Goal: Task Accomplishment & Management: Manage account settings

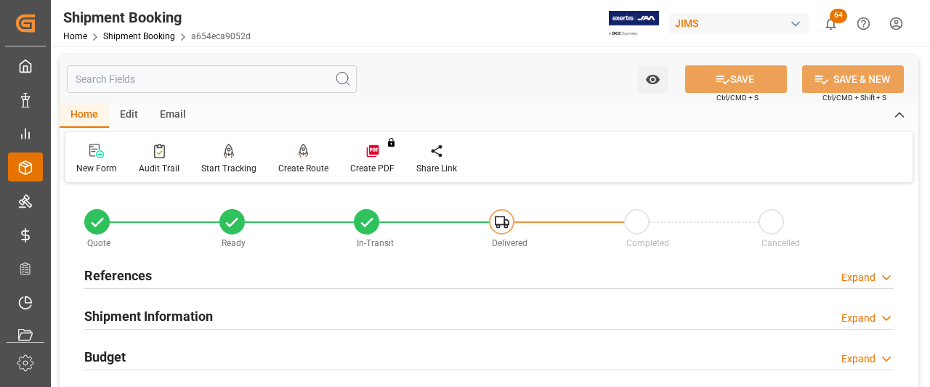
scroll to position [106, 0]
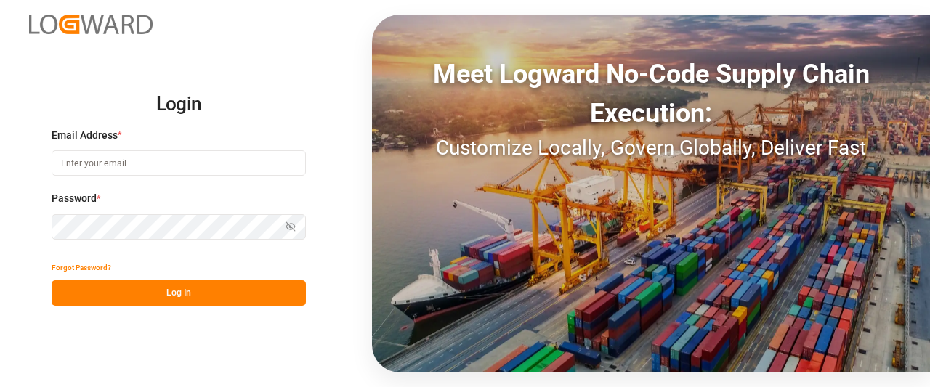
type input "Marie-Noel.wanji@int.jamindustries.com"
click at [140, 297] on button "Log In" at bounding box center [179, 292] width 254 height 25
type input "[PERSON_NAME][EMAIL_ADDRESS][DATE][DOMAIN_NAME]"
click at [105, 300] on button "Log In" at bounding box center [179, 292] width 254 height 25
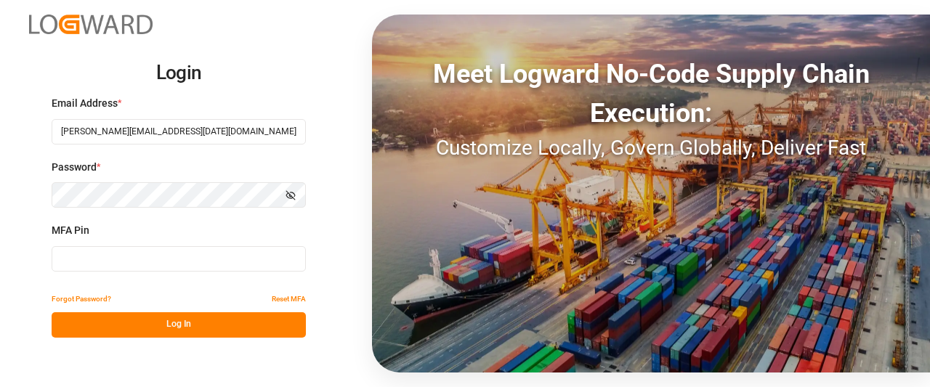
click at [96, 265] on input at bounding box center [179, 258] width 254 height 25
type input "740228"
click at [196, 325] on button "Log In" at bounding box center [179, 324] width 254 height 25
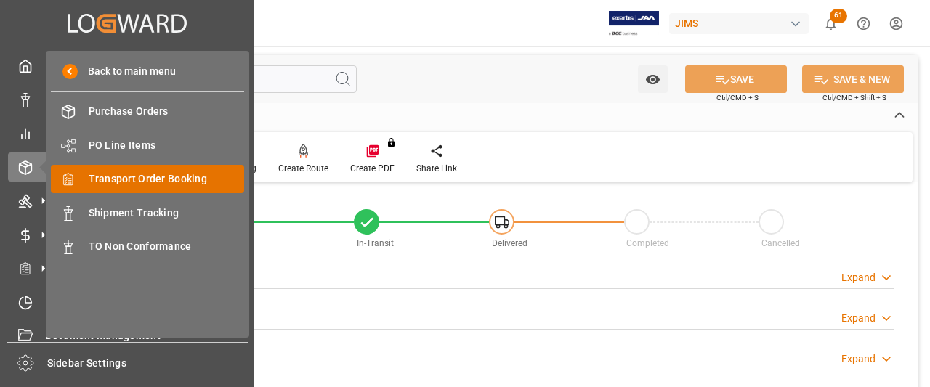
click at [110, 182] on span "Transport Order Booking" at bounding box center [167, 178] width 156 height 15
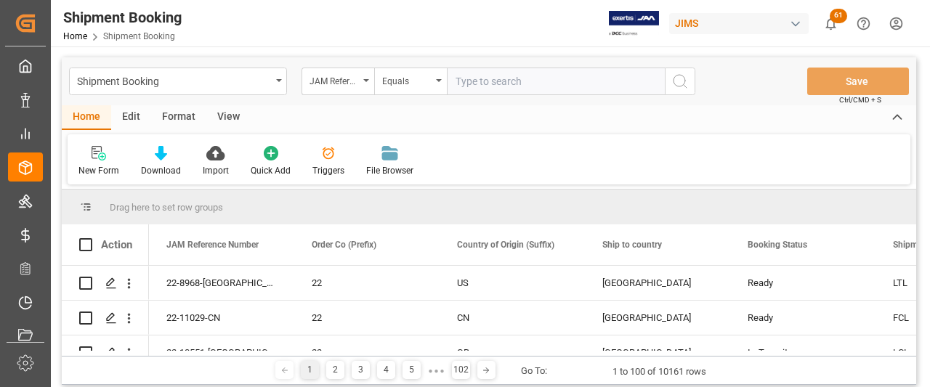
drag, startPoint x: 483, startPoint y: 84, endPoint x: 464, endPoint y: 84, distance: 19.6
click at [464, 84] on input "text" at bounding box center [556, 82] width 218 height 28
type input "77-11308-GB"
click at [677, 80] on icon "search button" at bounding box center [679, 81] width 17 height 17
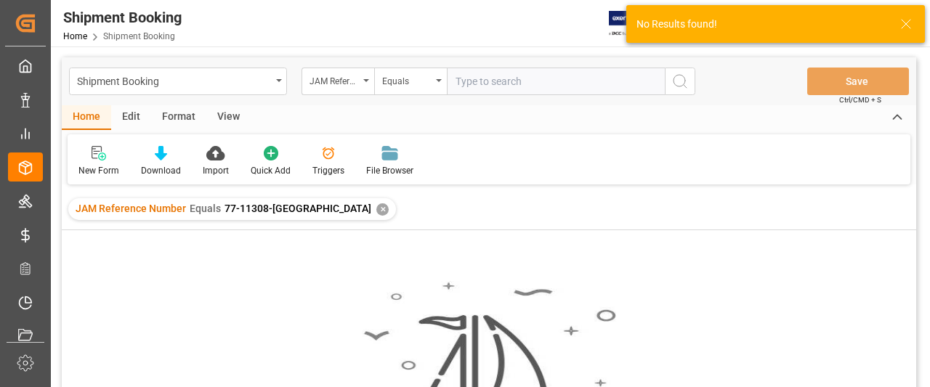
click at [461, 81] on input "text" at bounding box center [556, 82] width 218 height 28
paste input "77-11308-GB"
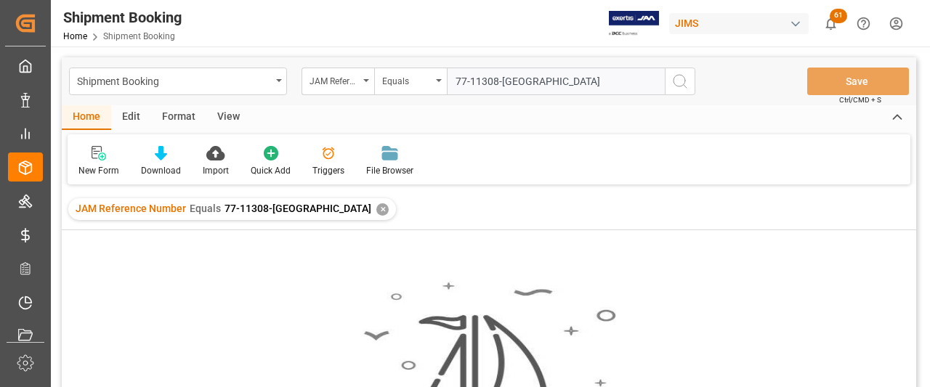
click at [459, 79] on input "77-11308-GB" at bounding box center [556, 82] width 218 height 28
click at [535, 84] on input "77-11308-GB" at bounding box center [556, 82] width 218 height 28
type input "77-11308-GB"
click at [376, 208] on div "✕" at bounding box center [382, 209] width 12 height 12
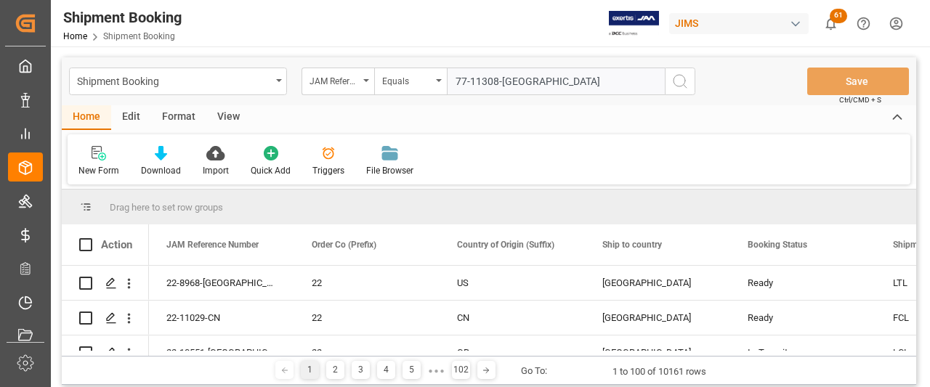
click at [681, 82] on icon "search button" at bounding box center [679, 81] width 17 height 17
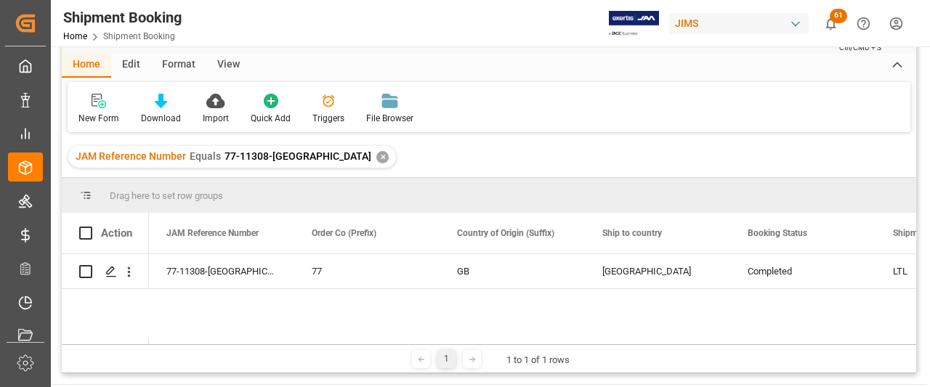
scroll to position [73, 0]
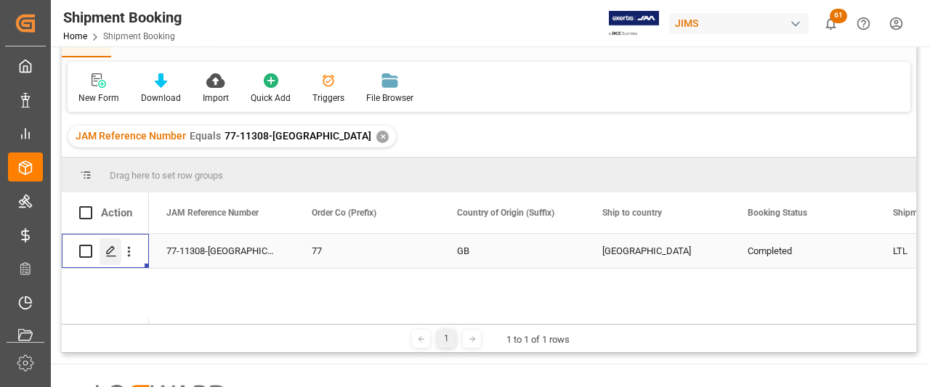
click at [110, 251] on icon "Press SPACE to select this row." at bounding box center [111, 252] width 12 height 12
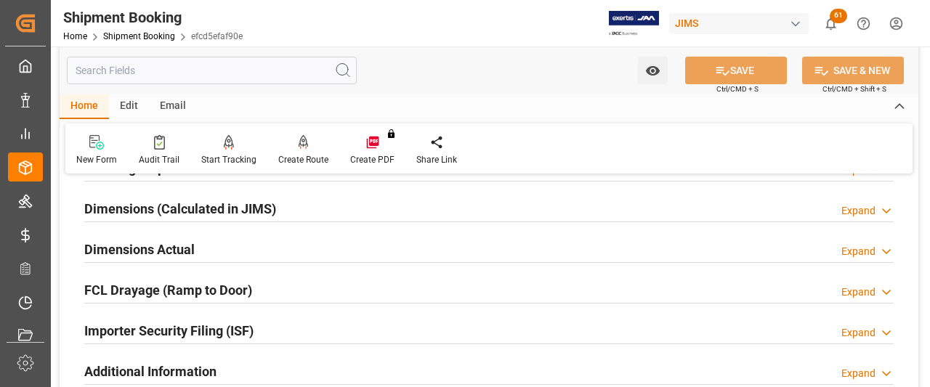
scroll to position [291, 0]
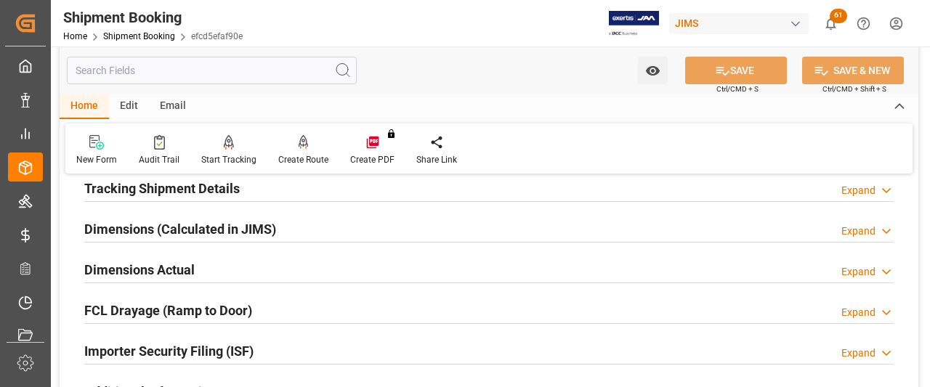
click at [130, 272] on h2 "Dimensions Actual" at bounding box center [139, 270] width 110 height 20
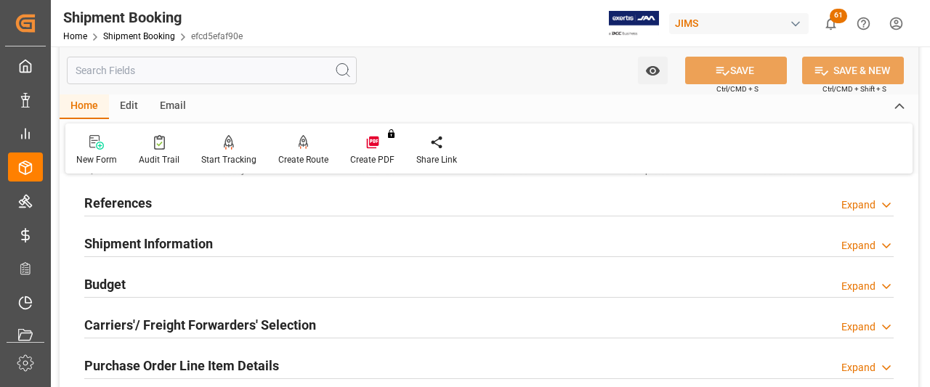
scroll to position [0, 0]
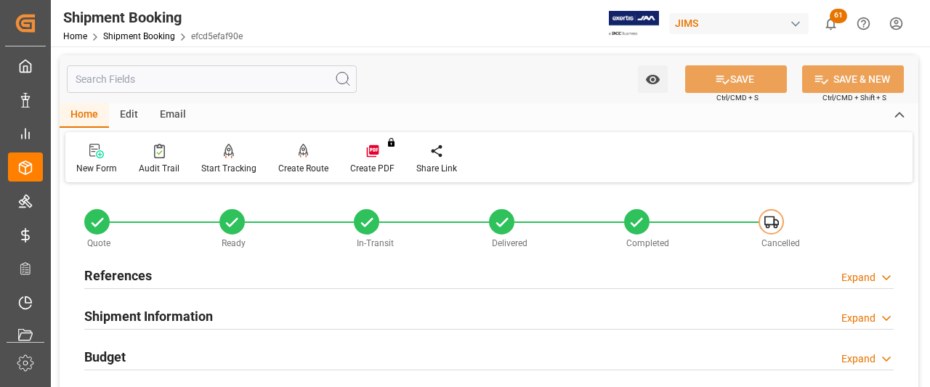
click at [142, 279] on h2 "References" at bounding box center [118, 276] width 68 height 20
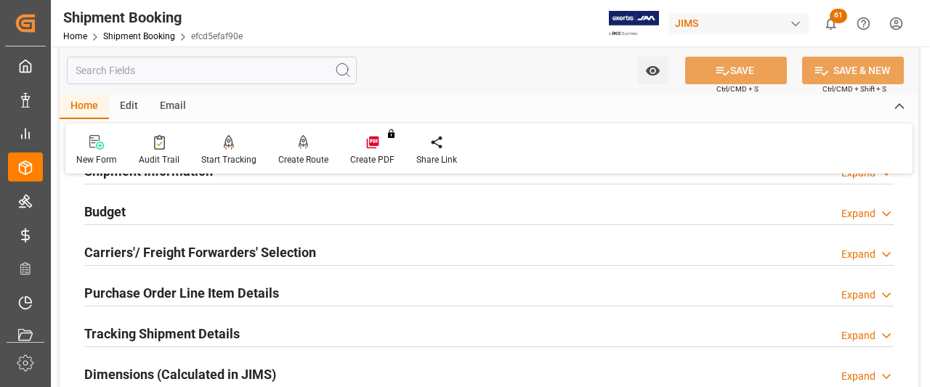
scroll to position [363, 0]
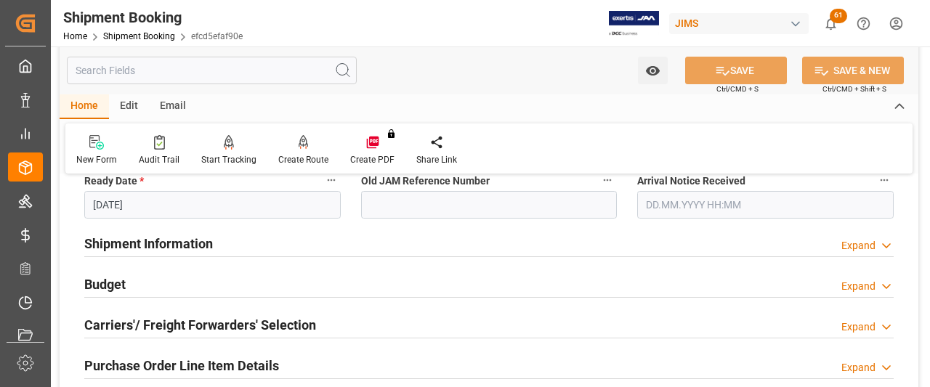
click at [885, 245] on icon at bounding box center [886, 245] width 15 height 15
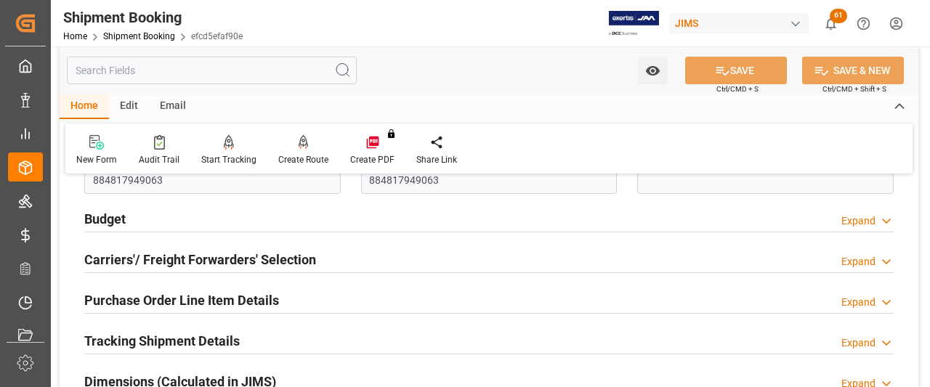
scroll to position [1017, 0]
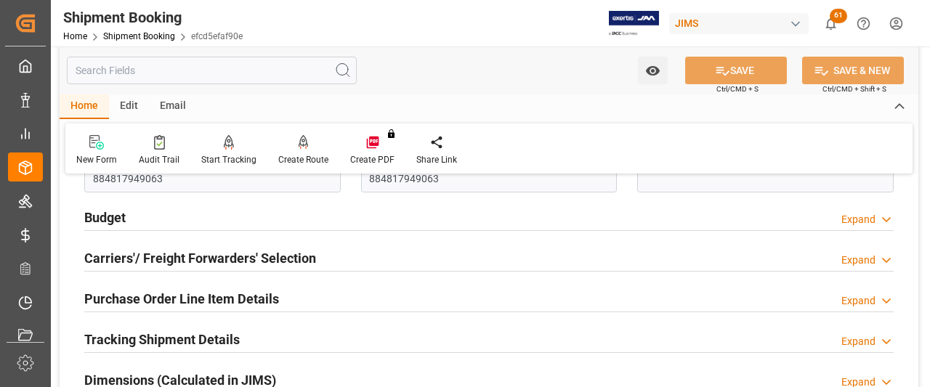
click at [888, 218] on polyline at bounding box center [886, 220] width 7 height 4
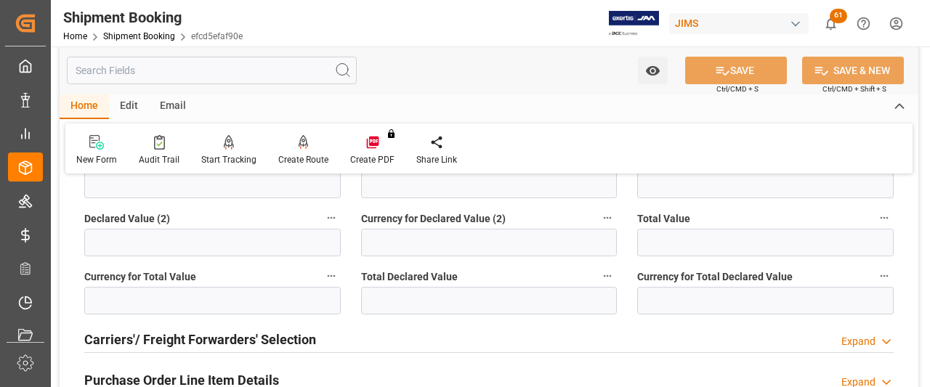
scroll to position [1308, 0]
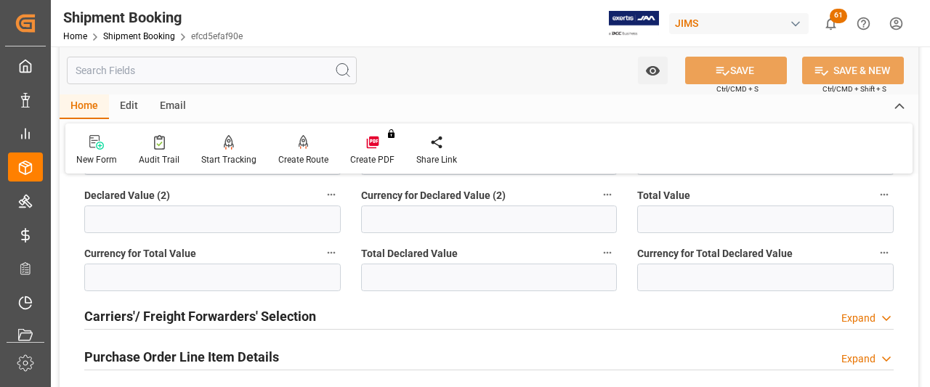
click at [882, 312] on icon at bounding box center [886, 318] width 15 height 15
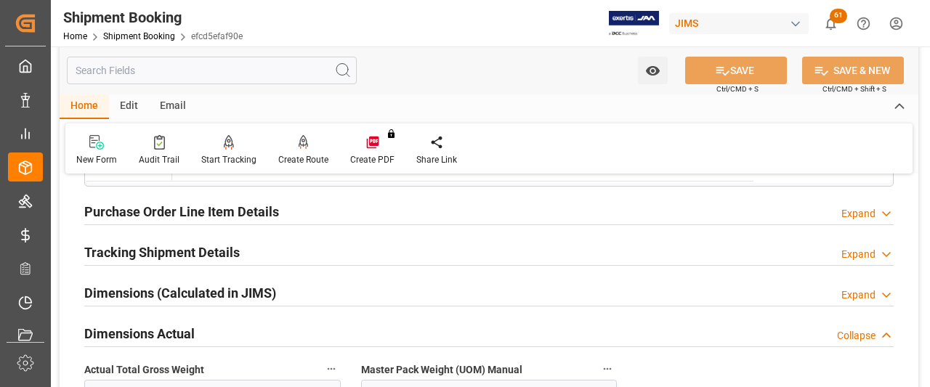
scroll to position [1744, 0]
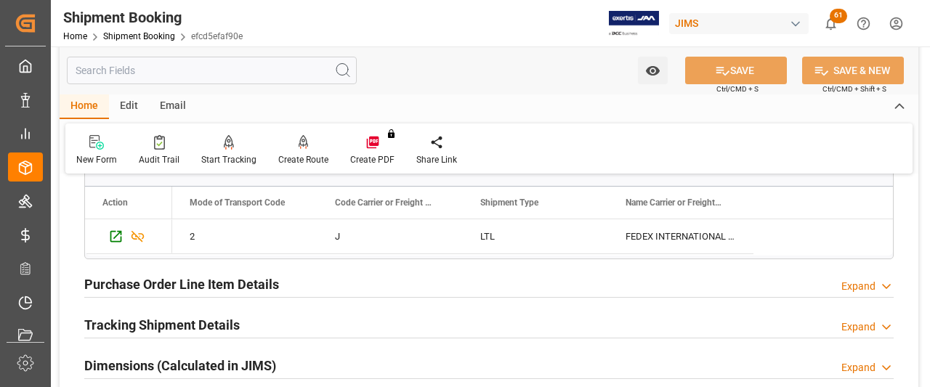
click at [889, 283] on icon at bounding box center [886, 286] width 15 height 15
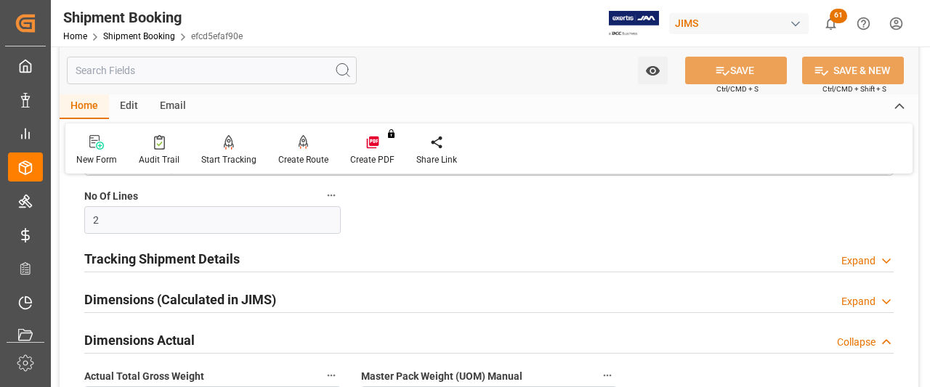
scroll to position [2035, 0]
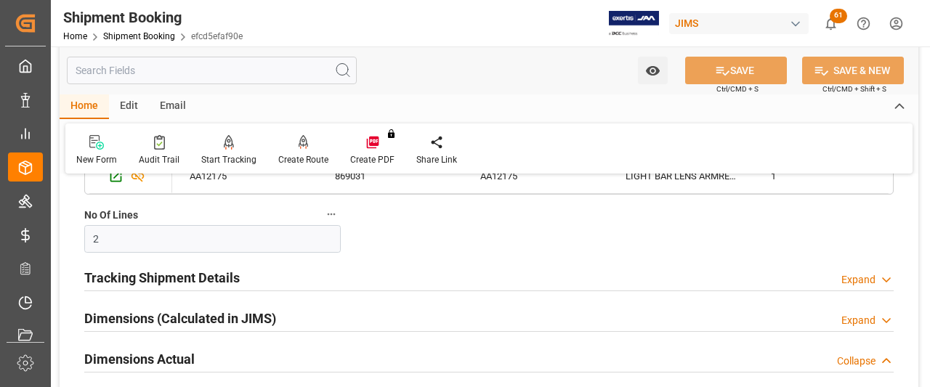
click at [884, 273] on icon at bounding box center [886, 280] width 15 height 15
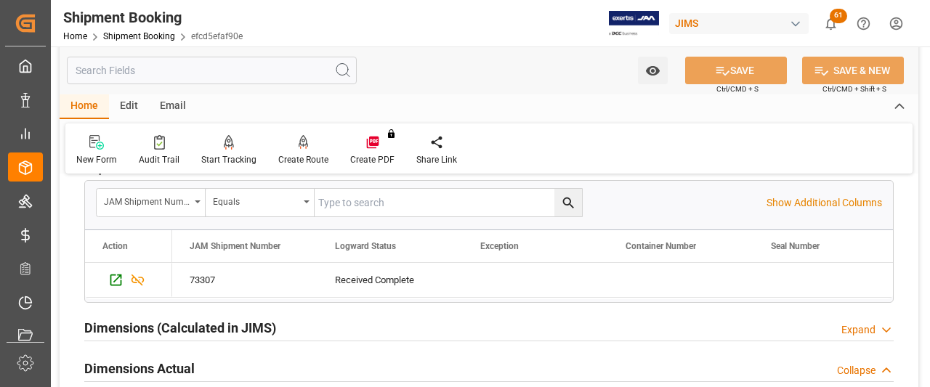
scroll to position [2253, 0]
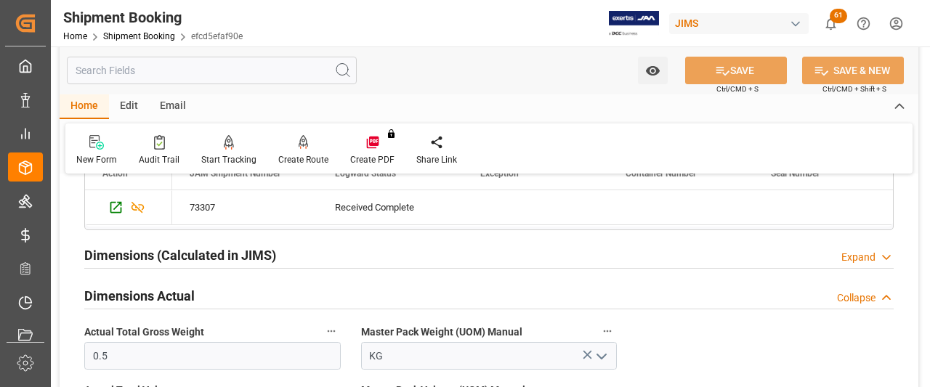
click at [887, 250] on icon at bounding box center [886, 257] width 15 height 15
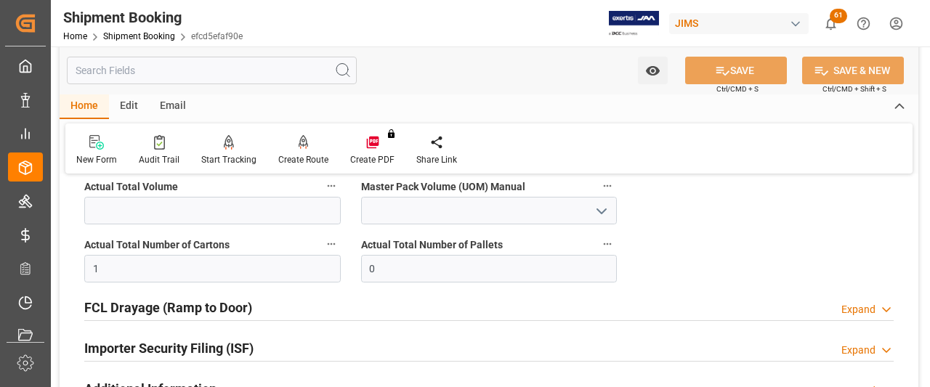
scroll to position [2761, 0]
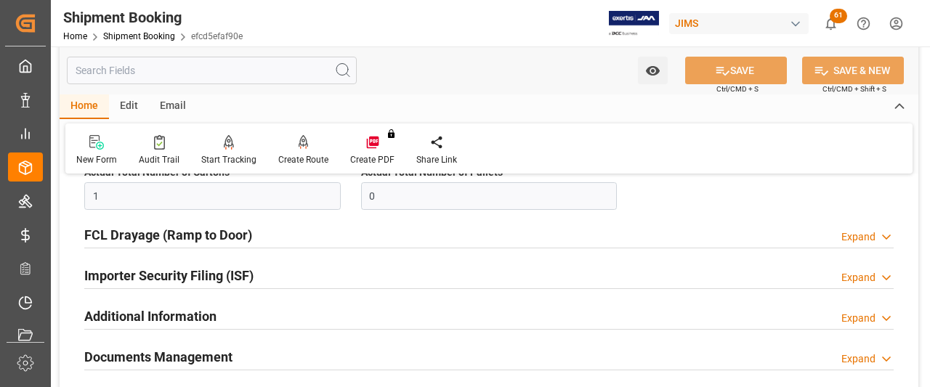
click at [889, 230] on icon at bounding box center [886, 237] width 15 height 15
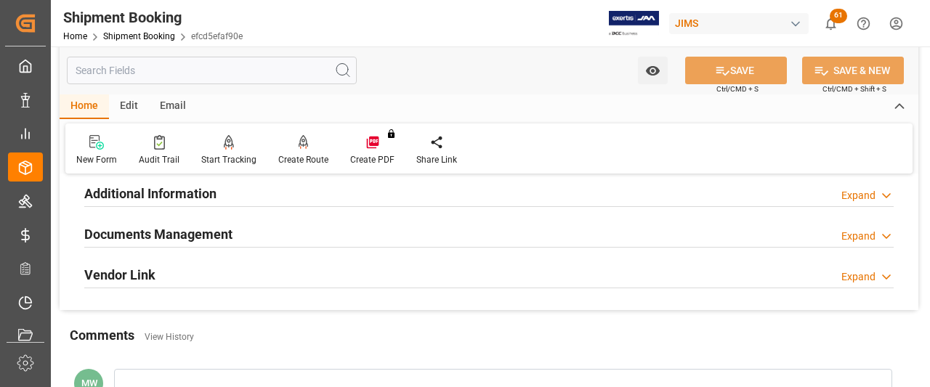
scroll to position [2979, 0]
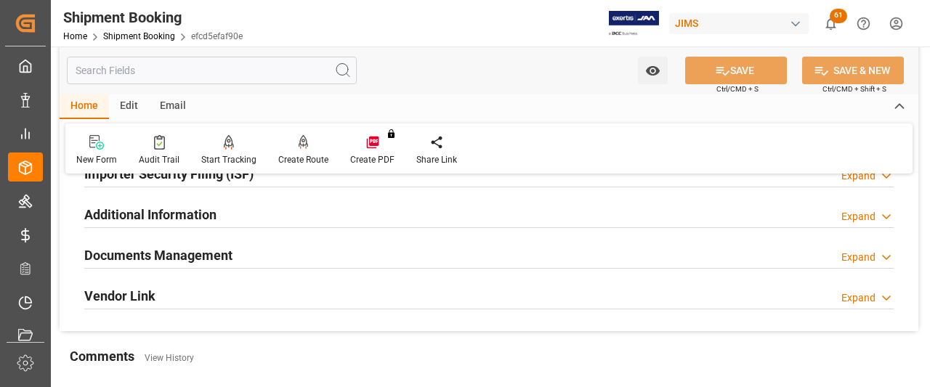
click at [887, 250] on icon at bounding box center [886, 257] width 15 height 15
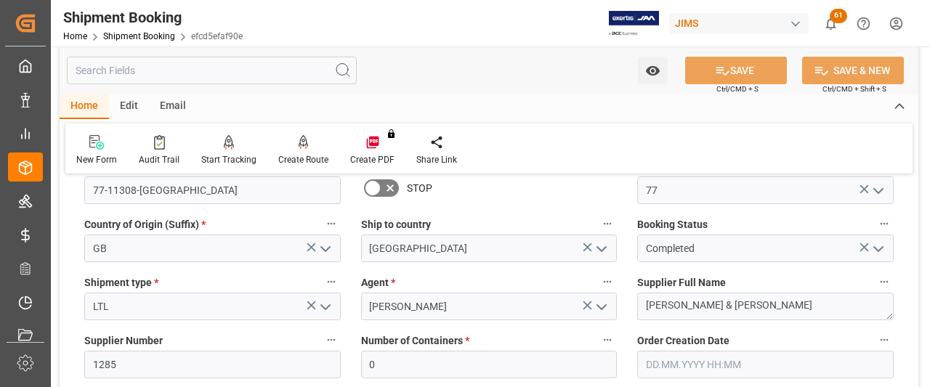
scroll to position [218, 0]
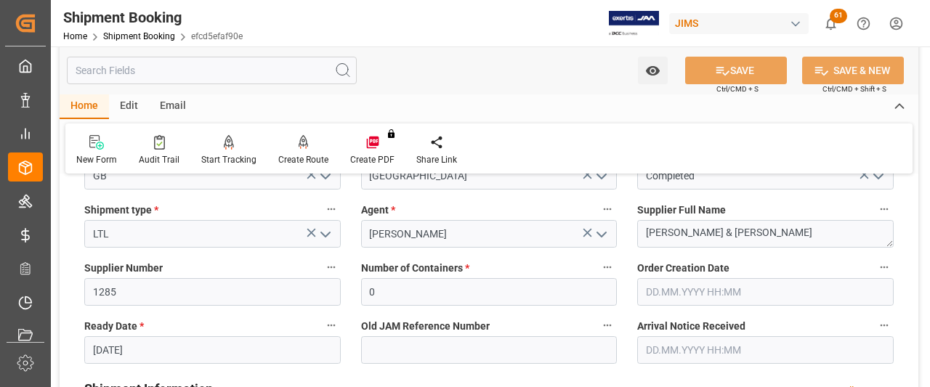
click at [746, 294] on input "text" at bounding box center [765, 292] width 257 height 28
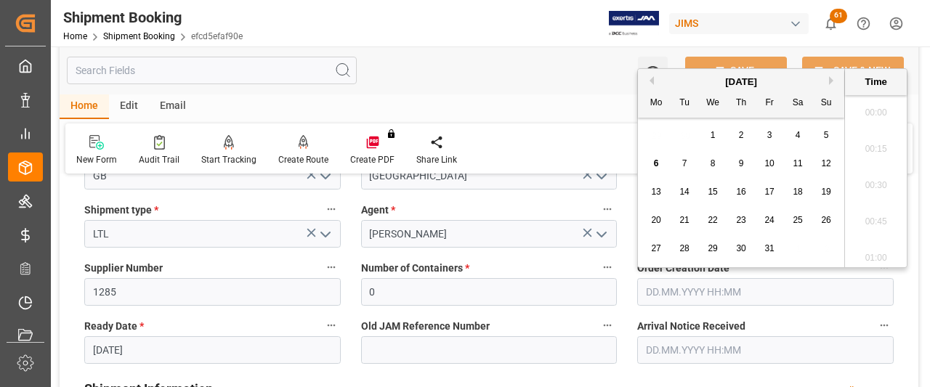
scroll to position [1203, 0]
click at [768, 247] on span "31" at bounding box center [768, 248] width 9 height 10
type input "31.10.2025 00:00"
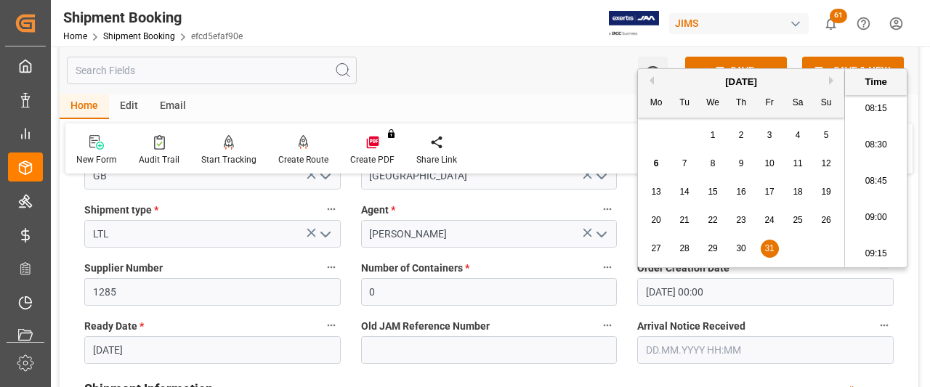
click at [777, 304] on input "31.10.2025 00:00" at bounding box center [765, 292] width 257 height 28
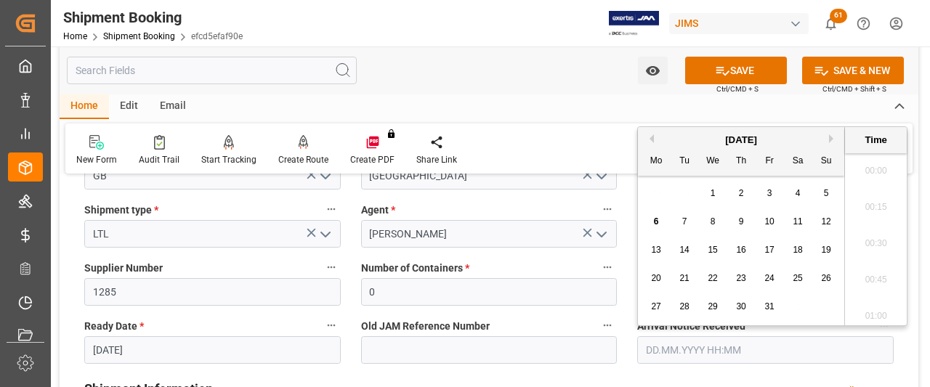
click at [748, 354] on input "text" at bounding box center [765, 350] width 257 height 28
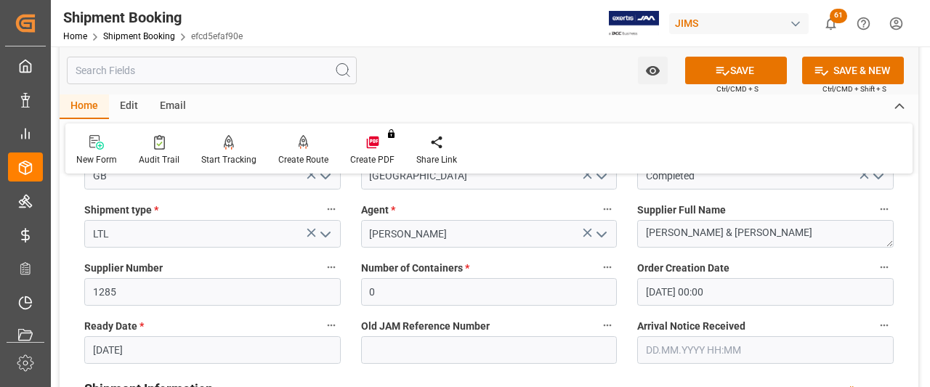
click at [630, 198] on div "Supplier Full Name Allen & Heath" at bounding box center [765, 224] width 277 height 58
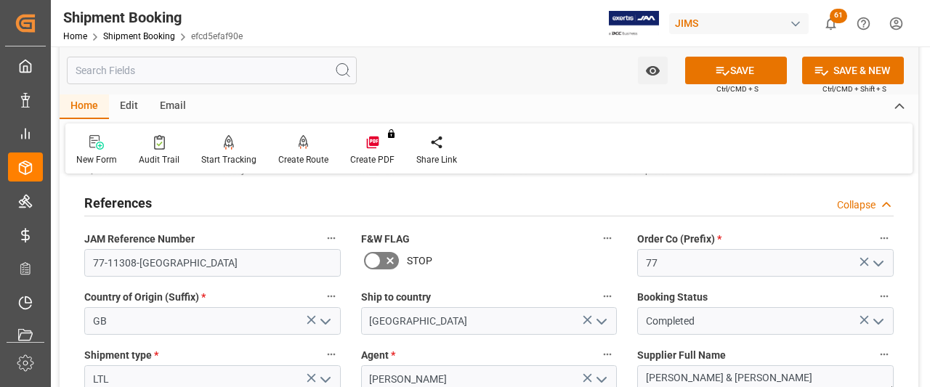
scroll to position [0, 0]
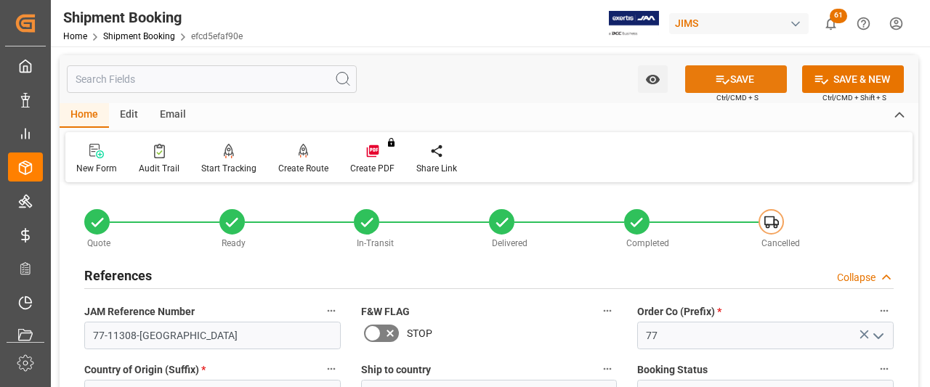
click at [732, 79] on button "SAVE" at bounding box center [736, 79] width 102 height 28
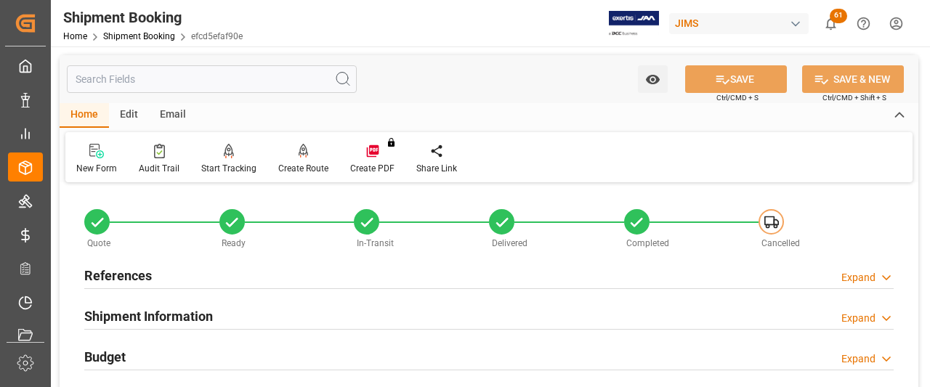
click at [888, 275] on icon at bounding box center [886, 277] width 15 height 15
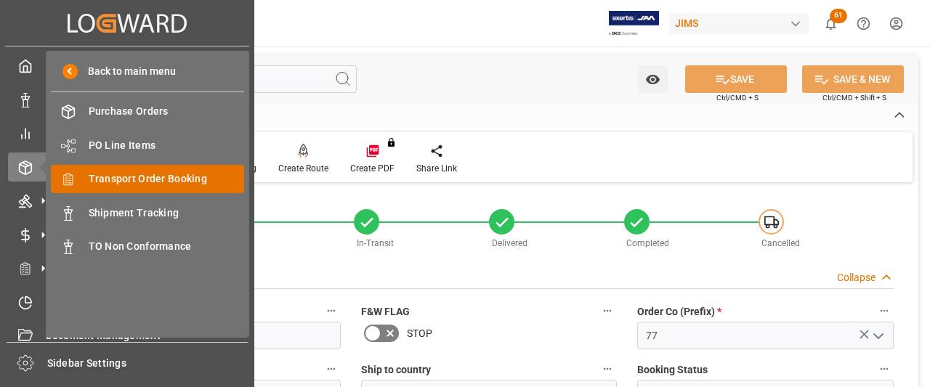
click at [121, 179] on span "Transport Order Booking" at bounding box center [167, 178] width 156 height 15
